Goal: Task Accomplishment & Management: Manage account settings

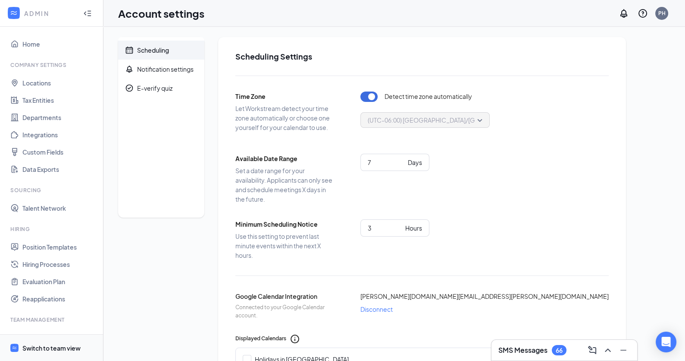
click at [53, 349] on div "Switch to team view" at bounding box center [51, 347] width 58 height 9
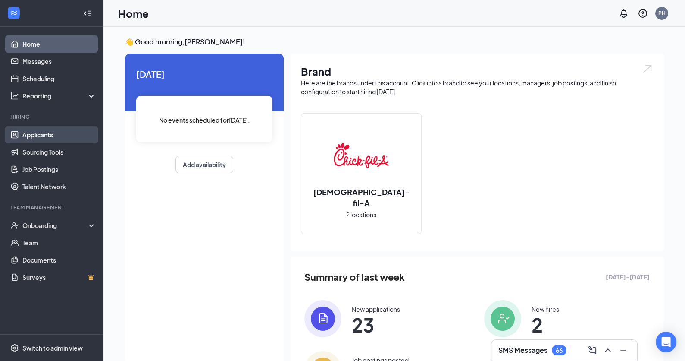
click at [45, 134] on link "Applicants" at bounding box center [59, 134] width 74 height 17
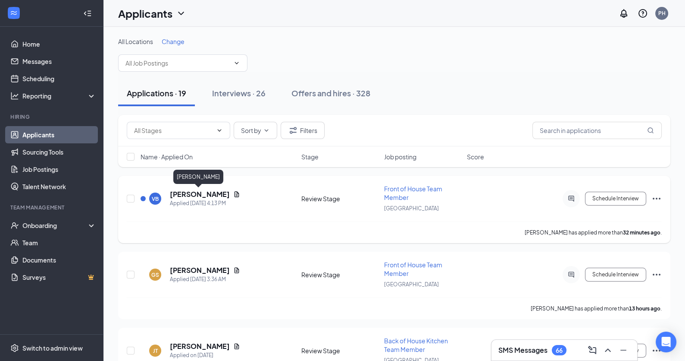
click at [179, 195] on h5 "[PERSON_NAME]" at bounding box center [200, 193] width 60 height 9
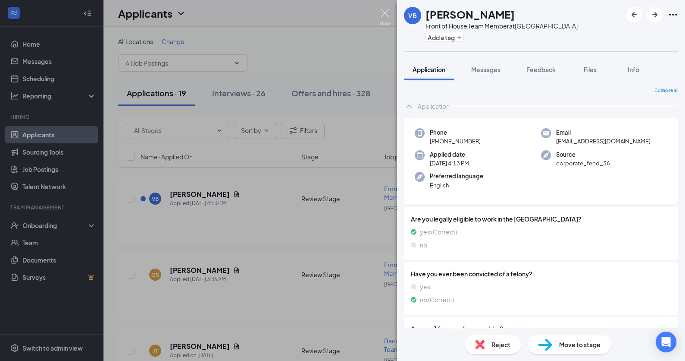
click at [388, 11] on img at bounding box center [385, 17] width 11 height 17
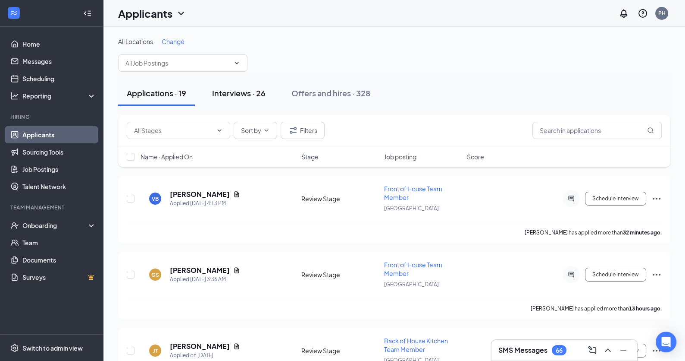
click at [232, 88] on div "Interviews · 26" at bounding box center [238, 93] width 53 height 11
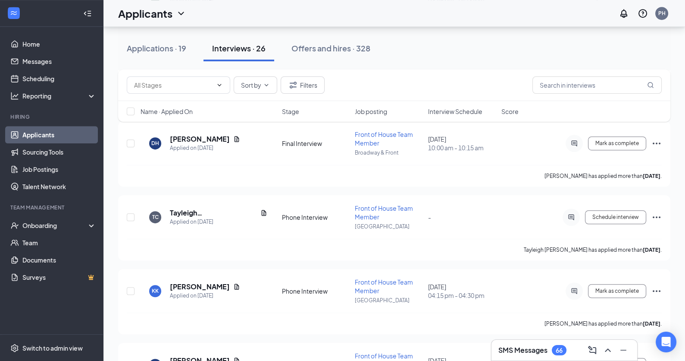
scroll to position [1167, 0]
click at [181, 281] on h5 "[PERSON_NAME]" at bounding box center [200, 285] width 60 height 9
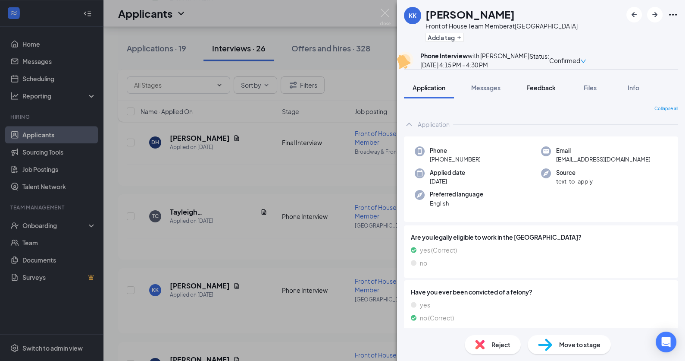
click at [542, 91] on span "Feedback" at bounding box center [541, 88] width 29 height 8
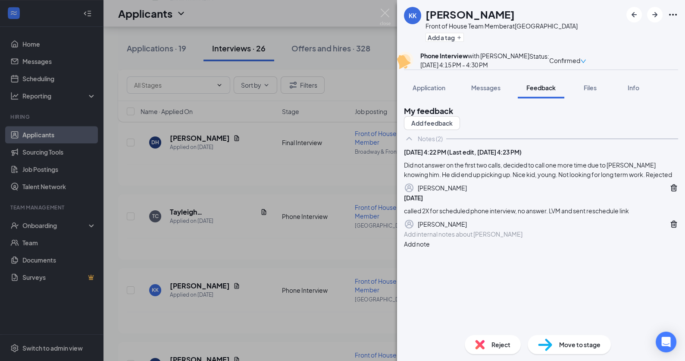
click at [385, 9] on img at bounding box center [385, 17] width 11 height 17
